Goal: Transaction & Acquisition: Purchase product/service

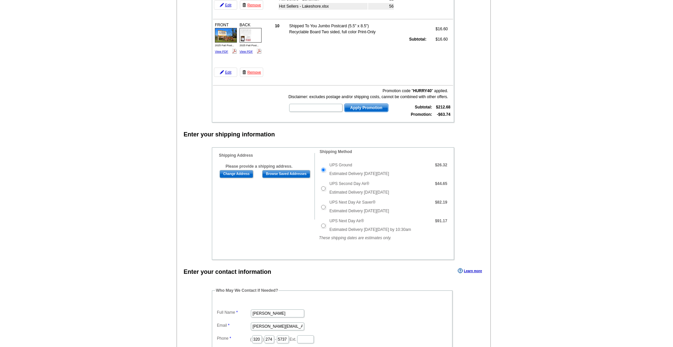
scroll to position [198, 0]
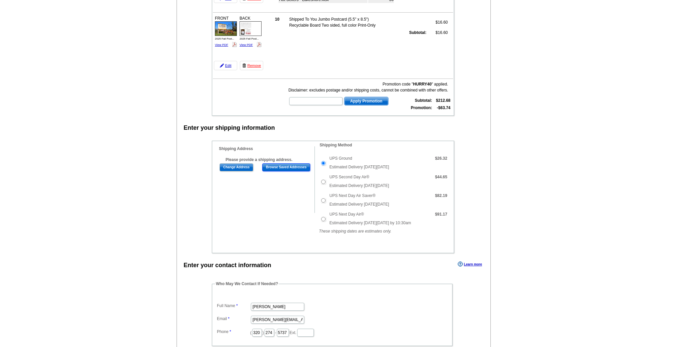
click at [288, 168] on input "Browse Saved Addresses" at bounding box center [286, 168] width 48 height 8
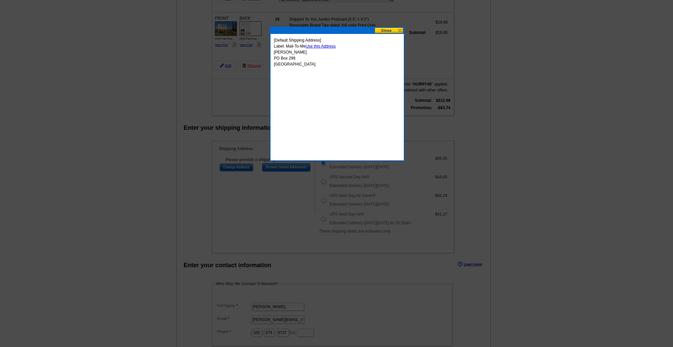
click at [392, 31] on button at bounding box center [388, 30] width 29 height 6
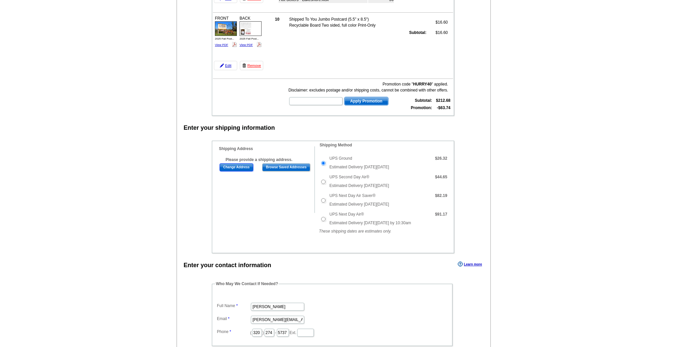
click at [246, 169] on input "Change Address" at bounding box center [237, 168] width 34 height 8
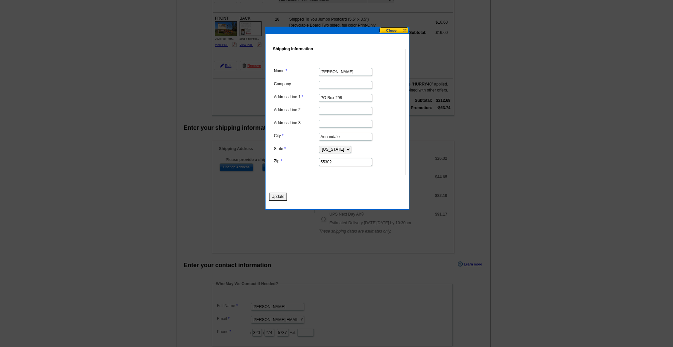
drag, startPoint x: 347, startPoint y: 73, endPoint x: 289, endPoint y: 73, distance: 58.0
click at [289, 73] on dl "Name [PERSON_NAME] Company Address Line 1 PO Box 298 Address Line 2 Address Lin…" at bounding box center [337, 112] width 130 height 109
type input "[PERSON_NAME]"
type input "Oak Realty"
type input "PO Box 298"
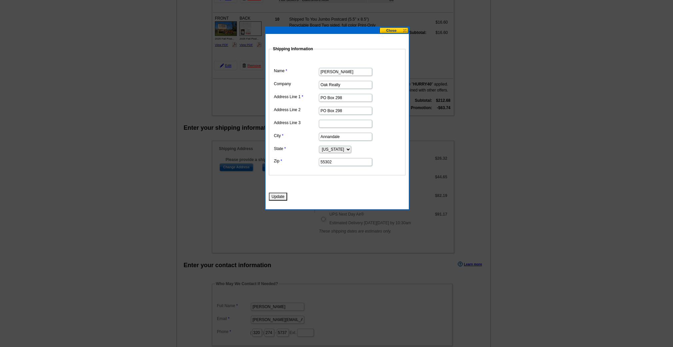
scroll to position [0, 0]
drag, startPoint x: 347, startPoint y: 109, endPoint x: 306, endPoint y: 109, distance: 41.0
click at [306, 109] on dl "Name [PERSON_NAME] Company Oak Realty Address Line 1 PO Box 298 Address Line 2 …" at bounding box center [337, 112] width 130 height 109
type input "[STREET_ADDRESS]"
click at [278, 197] on button "Update" at bounding box center [278, 197] width 18 height 8
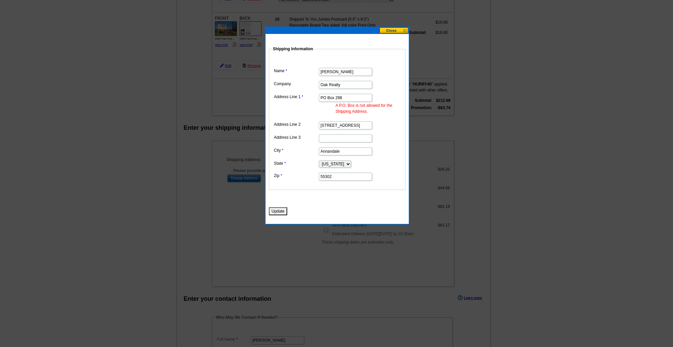
drag, startPoint x: 345, startPoint y: 98, endPoint x: 295, endPoint y: 98, distance: 50.3
click at [295, 98] on dl "Name [PERSON_NAME] Company Oak Realty Address Line 1 PO Box 298 A P.O. Box is n…" at bounding box center [337, 120] width 130 height 124
type input "[STREET_ADDRESS]"
drag, startPoint x: 341, startPoint y: 126, endPoint x: 308, endPoint y: 124, distance: 33.7
click at [308, 124] on dl "Name [PERSON_NAME] Company Oak Realty Address Line 1 [STREET_ADDRESS] Box is no…" at bounding box center [337, 120] width 130 height 124
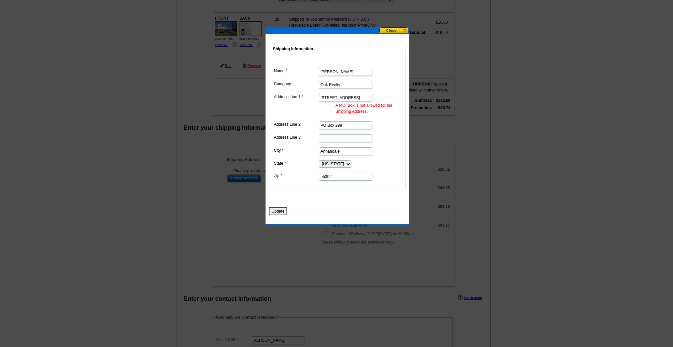
type input "PO Box 298"
click at [273, 213] on button "Update" at bounding box center [278, 212] width 18 height 8
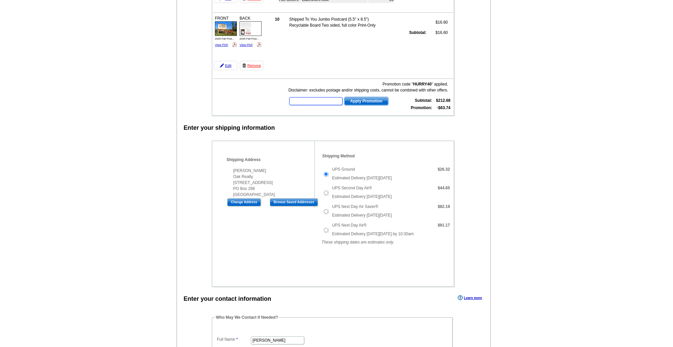
click at [309, 103] on input "text" at bounding box center [315, 101] width 53 height 8
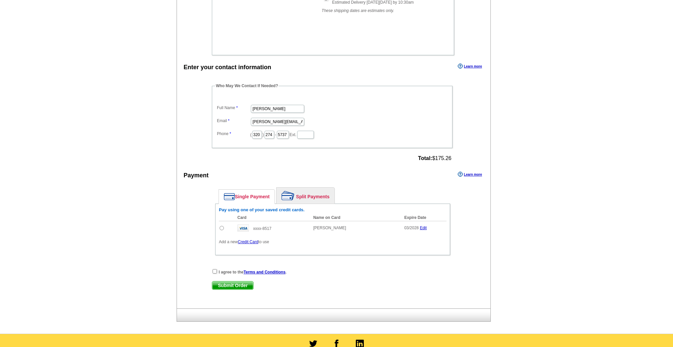
scroll to position [447, 0]
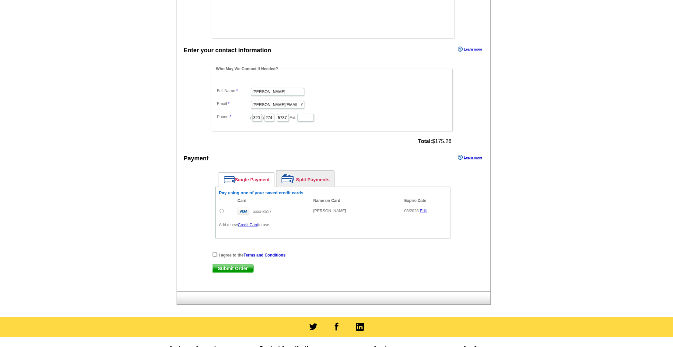
click at [222, 213] on input "radio" at bounding box center [222, 211] width 4 height 4
radio input "true"
click at [213, 253] on input "checkbox" at bounding box center [215, 254] width 4 height 4
checkbox input "true"
click at [229, 269] on span "Submit Order" at bounding box center [232, 269] width 41 height 8
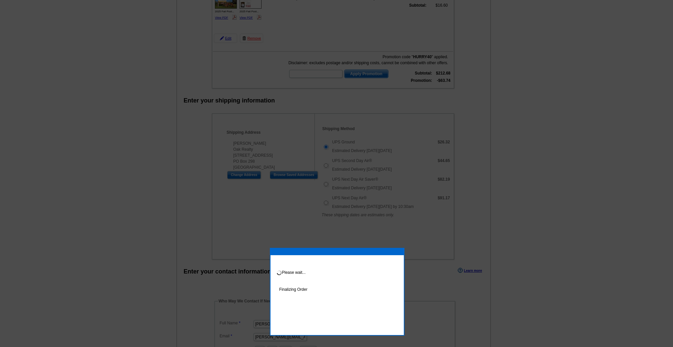
scroll to position [277, 0]
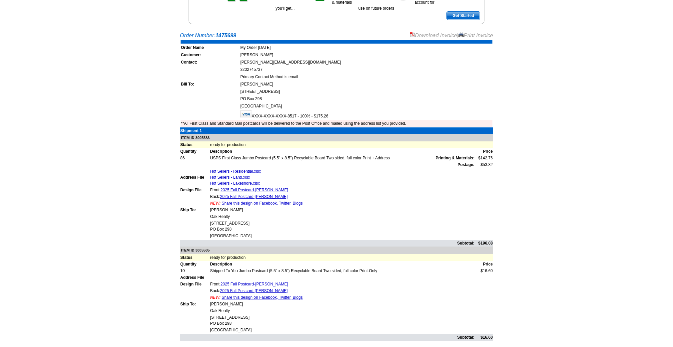
scroll to position [120, 0]
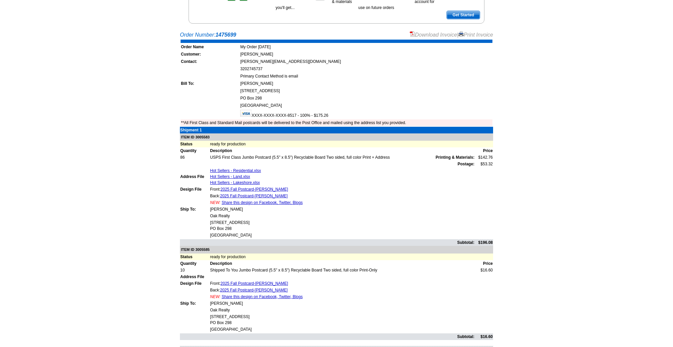
click at [531, 186] on main "Order Number: 1475699 Download Invoice | Print Invoice Order Name My Order [DAT…" at bounding box center [336, 215] width 673 height 374
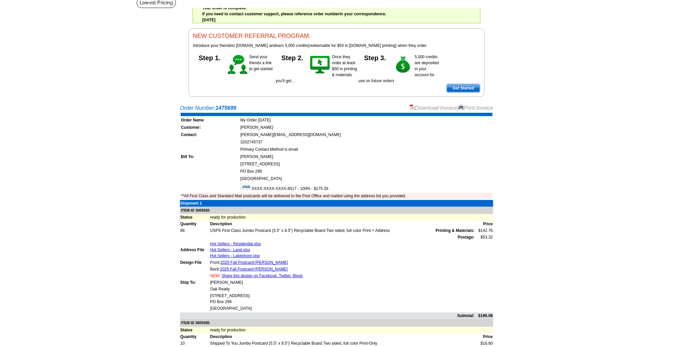
scroll to position [46, 0]
